Goal: Entertainment & Leisure: Consume media (video, audio)

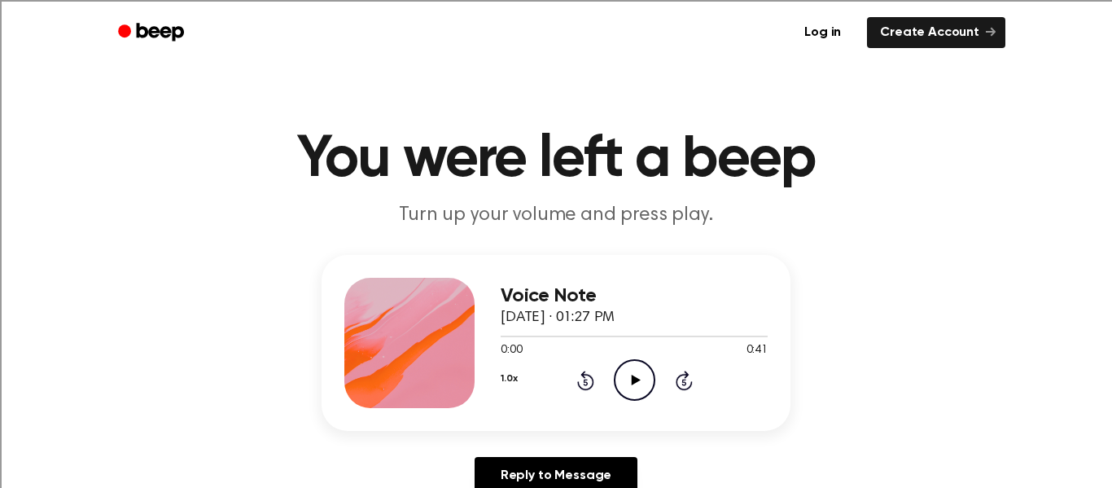
click at [621, 381] on icon "Play Audio" at bounding box center [635, 380] width 42 height 42
click at [637, 375] on icon "Play Audio" at bounding box center [635, 380] width 42 height 42
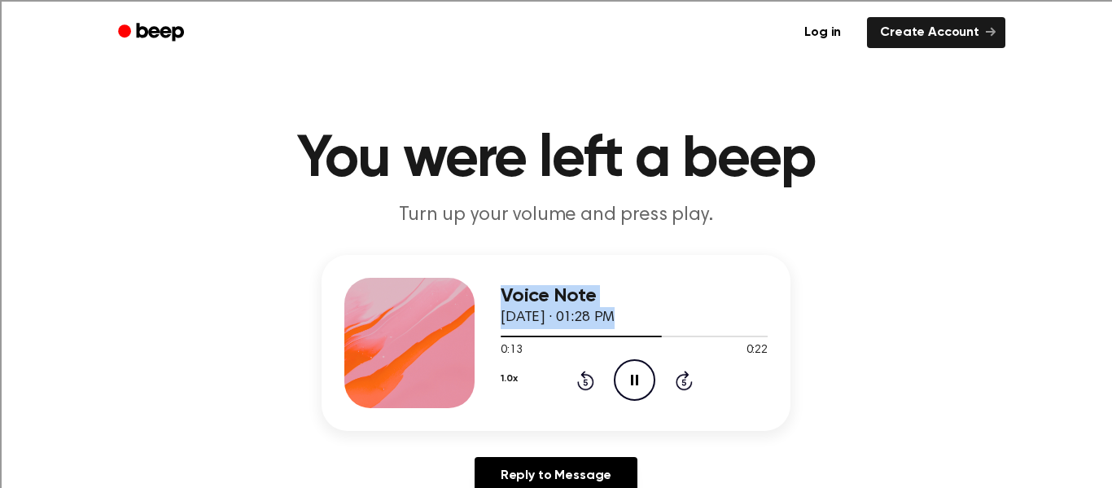
drag, startPoint x: 653, startPoint y: 339, endPoint x: 157, endPoint y: 328, distance: 496.1
click at [157, 328] on div "Voice Note October 9, 2025 · 01:28 PM 0:13 0:22 Your browser does not support t…" at bounding box center [556, 381] width 1073 height 252
click at [841, 358] on div "Voice Note October 9, 2025 · 01:28 PM 0:17 0:22 Your browser does not support t…" at bounding box center [556, 381] width 1073 height 252
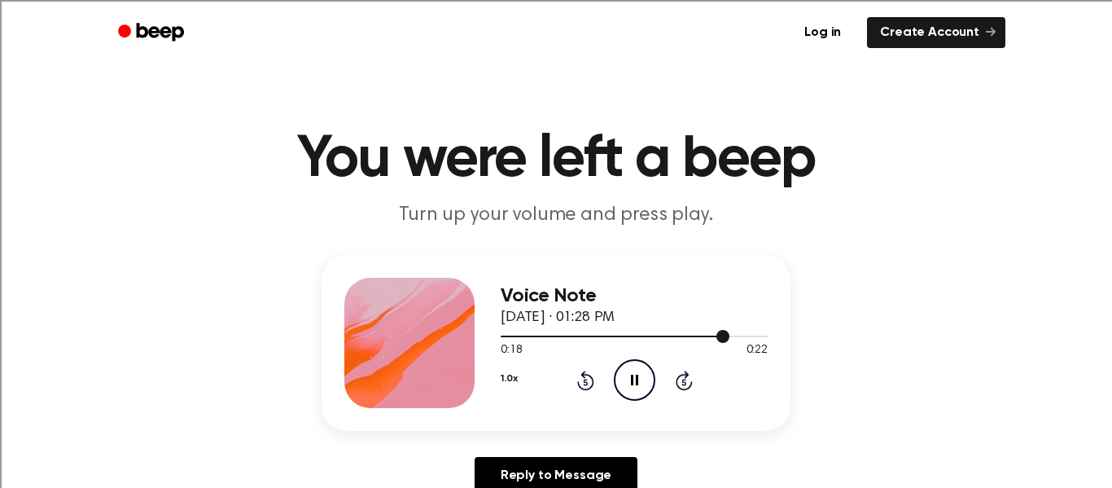
click at [730, 339] on div at bounding box center [634, 335] width 267 height 13
drag, startPoint x: 730, startPoint y: 339, endPoint x: 685, endPoint y: 333, distance: 45.2
click at [685, 333] on div at bounding box center [634, 335] width 267 height 13
drag, startPoint x: 755, startPoint y: 341, endPoint x: 715, endPoint y: 340, distance: 39.9
click at [715, 340] on div at bounding box center [634, 335] width 267 height 13
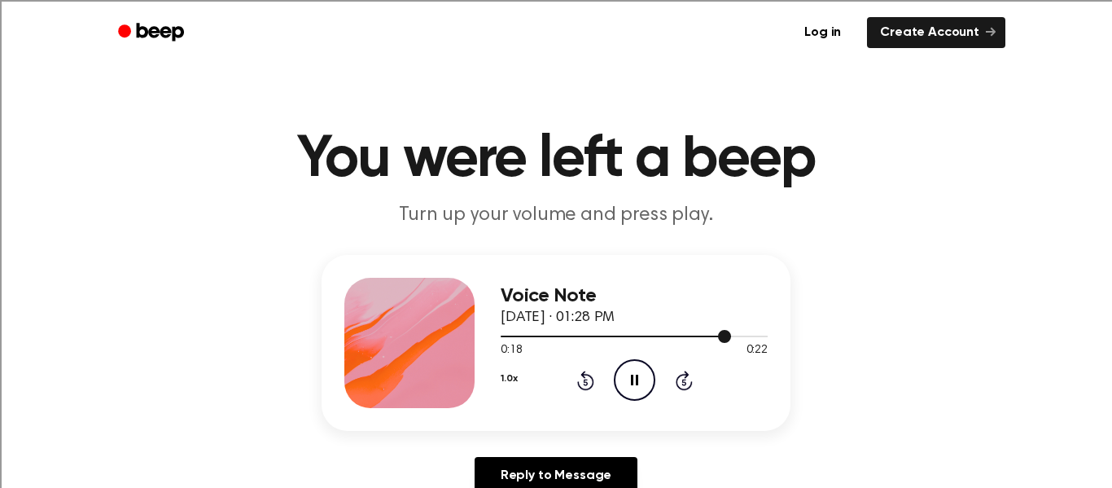
drag, startPoint x: 719, startPoint y: 338, endPoint x: 651, endPoint y: 338, distance: 68.4
click at [651, 338] on div at bounding box center [634, 335] width 267 height 13
drag, startPoint x: 730, startPoint y: 333, endPoint x: 665, endPoint y: 335, distance: 64.4
click at [665, 335] on div at bounding box center [634, 335] width 267 height 13
click at [645, 362] on circle at bounding box center [635, 380] width 40 height 40
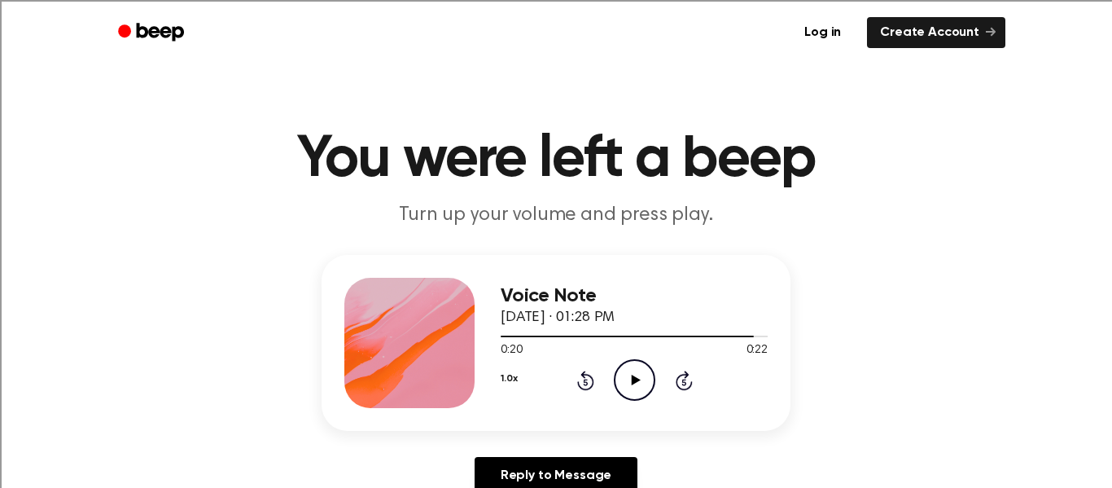
click at [645, 362] on circle at bounding box center [635, 380] width 40 height 40
drag, startPoint x: 581, startPoint y: 336, endPoint x: 507, endPoint y: 338, distance: 74.1
click at [507, 338] on div at bounding box center [634, 335] width 267 height 13
click at [626, 366] on icon "Play Audio" at bounding box center [635, 380] width 42 height 42
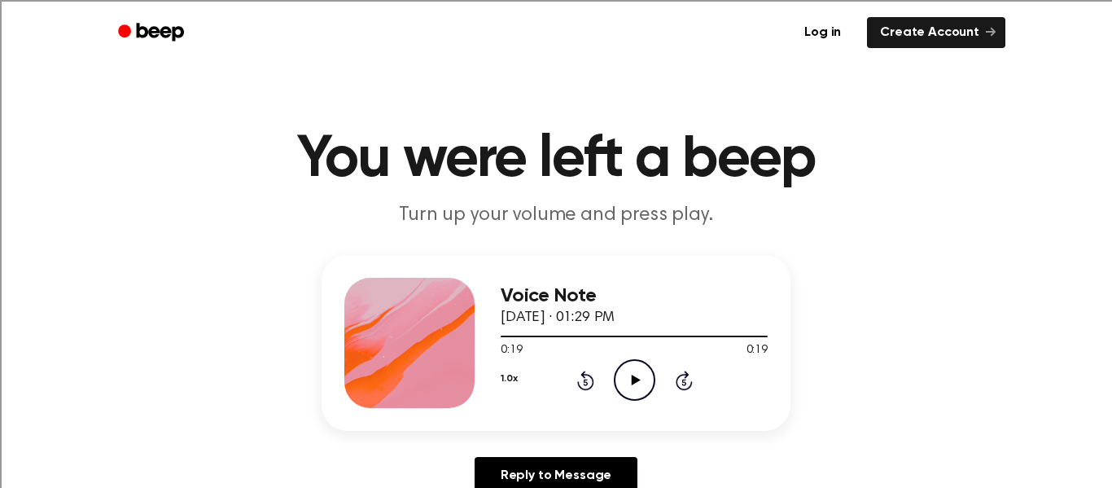
click at [781, 331] on div "Voice Note October 9, 2025 · 01:29 PM 0:19 0:19 Your browser does not support t…" at bounding box center [556, 343] width 469 height 176
drag, startPoint x: 763, startPoint y: 337, endPoint x: 616, endPoint y: 340, distance: 147.4
click at [616, 340] on div at bounding box center [634, 335] width 267 height 13
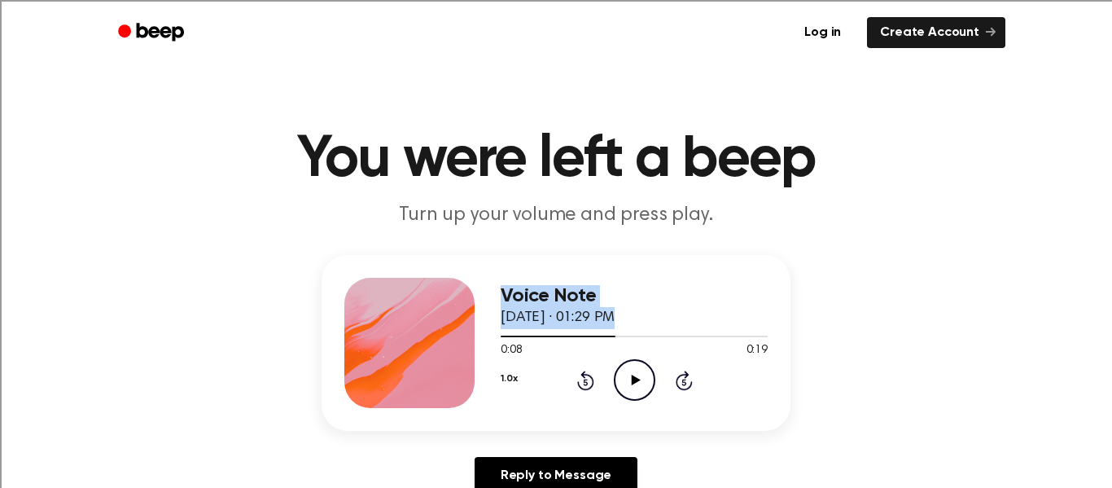
drag, startPoint x: 608, startPoint y: 338, endPoint x: 479, endPoint y: 330, distance: 129.7
click at [479, 330] on div "Voice Note October 9, 2025 · 01:29 PM 0:08 0:19 Your browser does not support t…" at bounding box center [556, 343] width 469 height 176
click at [688, 330] on div at bounding box center [634, 335] width 267 height 13
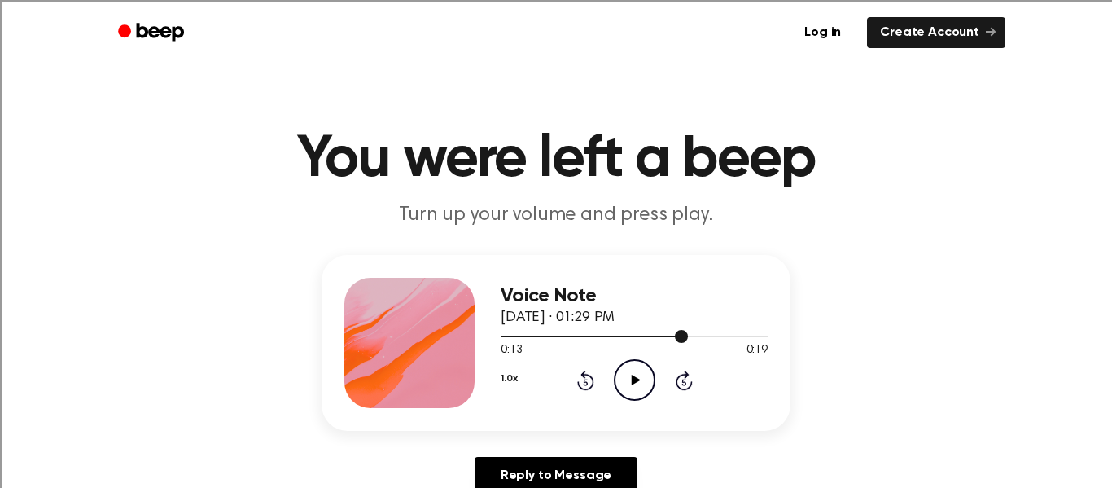
drag, startPoint x: 683, startPoint y: 338, endPoint x: 571, endPoint y: 334, distance: 112.5
click at [571, 334] on div at bounding box center [634, 335] width 267 height 13
click at [516, 337] on div at bounding box center [536, 337] width 70 height 2
click at [507, 335] on span at bounding box center [509, 336] width 13 height 13
click at [652, 384] on icon "Play Audio" at bounding box center [635, 380] width 42 height 42
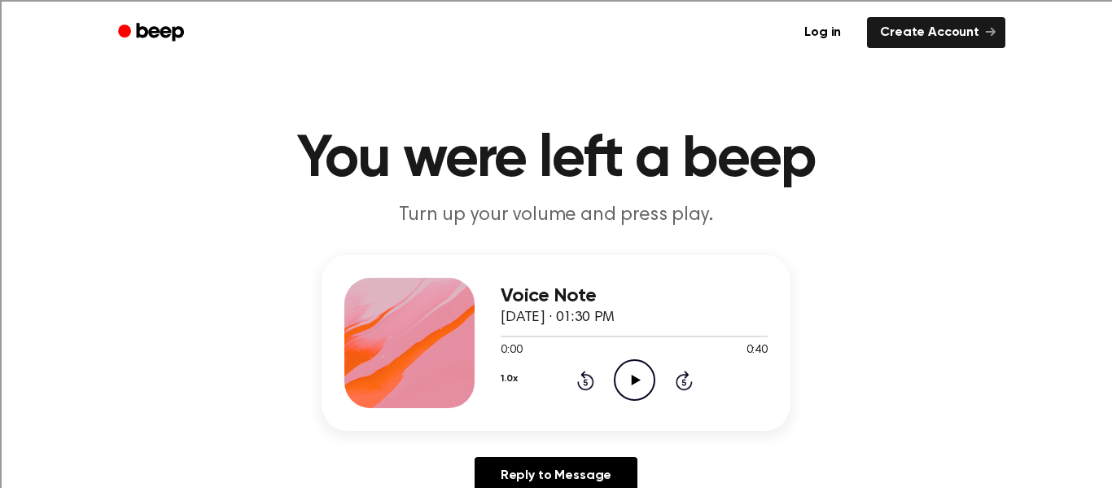
click at [622, 381] on icon "Play Audio" at bounding box center [635, 380] width 42 height 42
click at [629, 392] on icon "Play Audio" at bounding box center [635, 380] width 42 height 42
click at [629, 392] on icon "Pause Audio" at bounding box center [635, 380] width 42 height 42
click at [629, 392] on icon "Play Audio" at bounding box center [635, 380] width 42 height 42
